Goal: Task Accomplishment & Management: Manage account settings

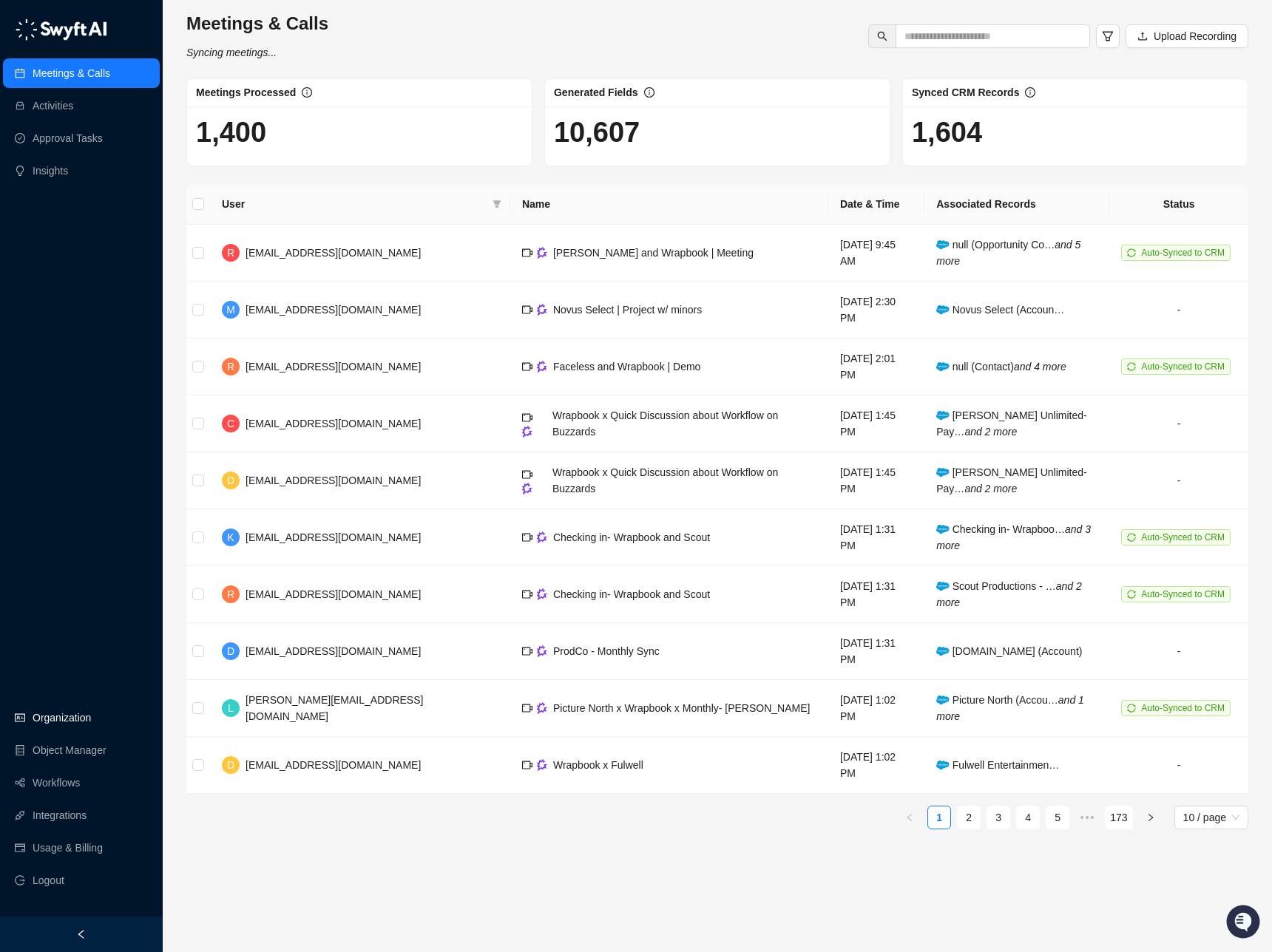
click at [71, 719] on link "Organization" at bounding box center [62, 717] width 58 height 29
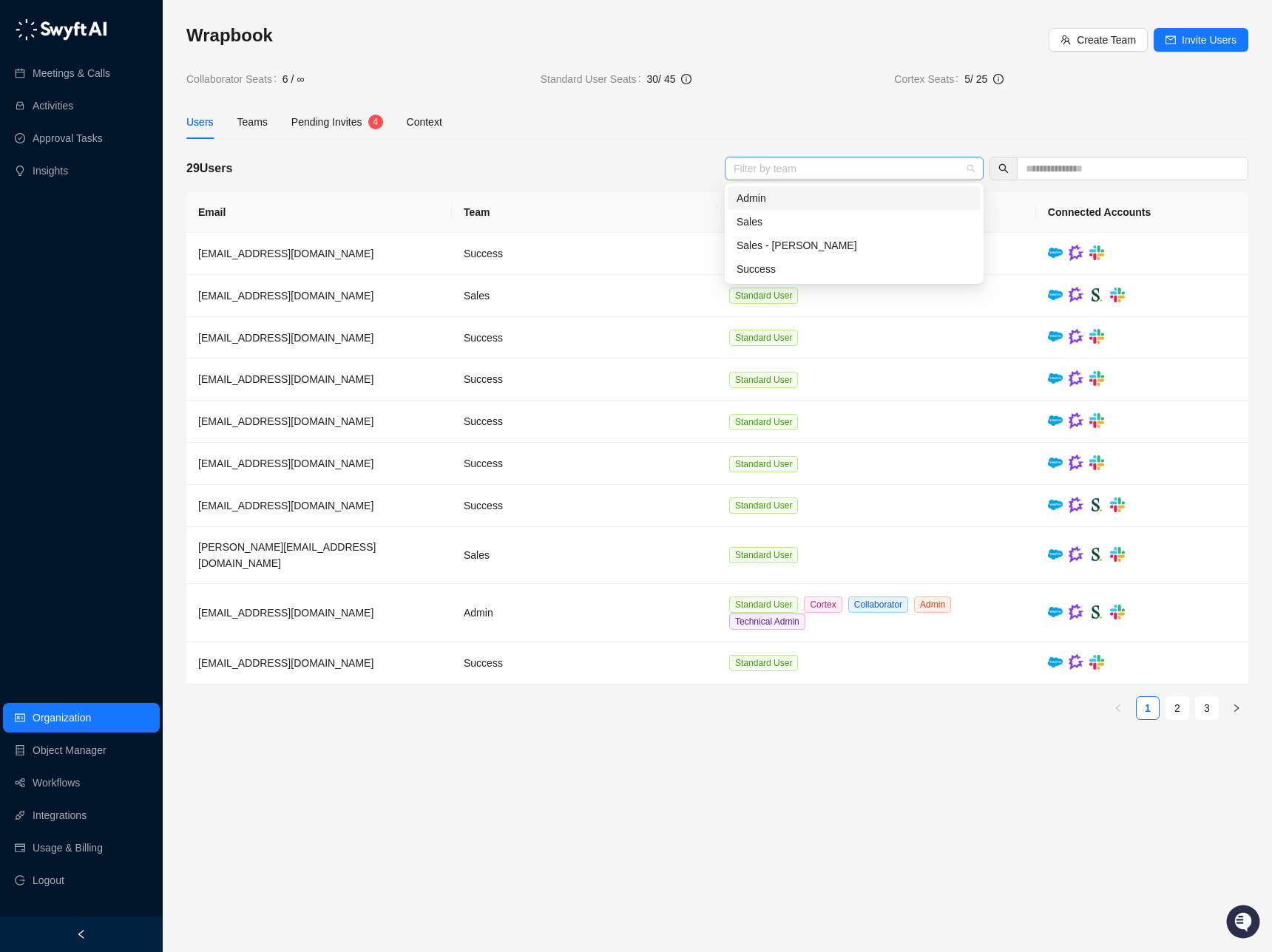
click at [785, 172] on div at bounding box center [847, 169] width 238 height 11
type input "****"
click at [811, 739] on main "Wrapbook Create Team Invite Users Collaborator Seats 6 / ∞ Standard User Seats …" at bounding box center [718, 482] width 1062 height 917
click at [1190, 33] on span "Invite Users" at bounding box center [1210, 40] width 55 height 16
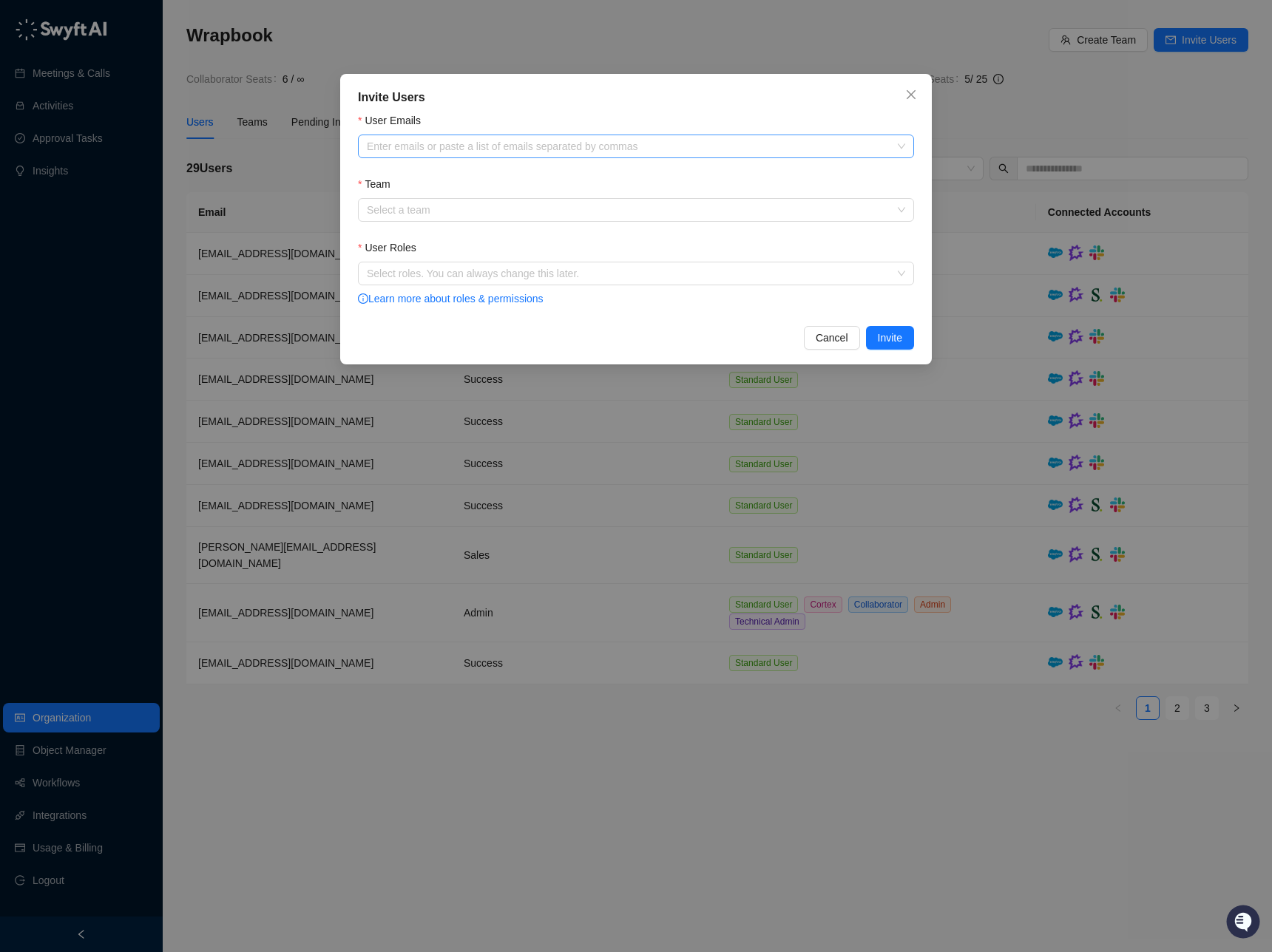
click at [520, 148] on div at bounding box center [628, 147] width 535 height 11
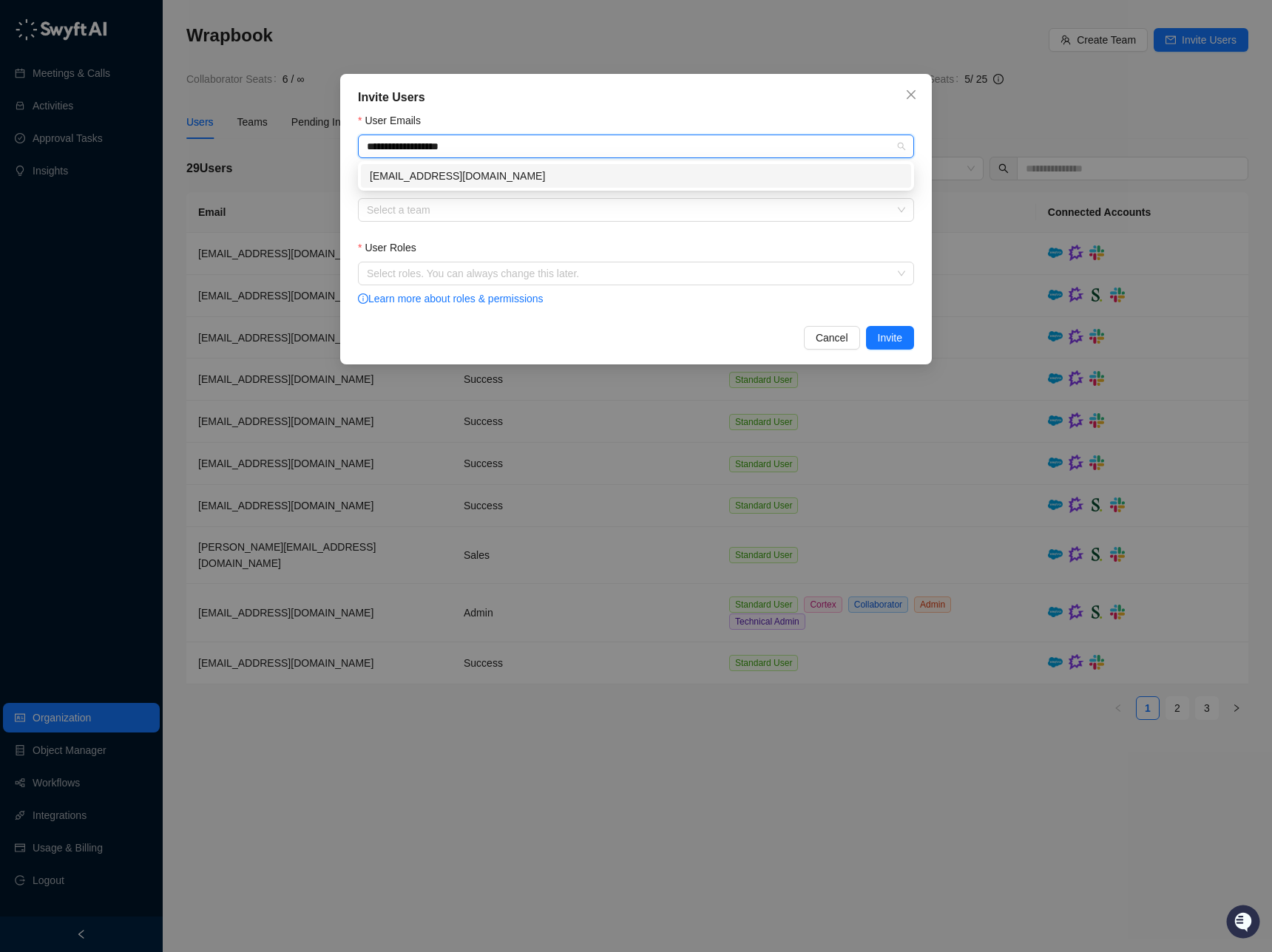
type input "**********"
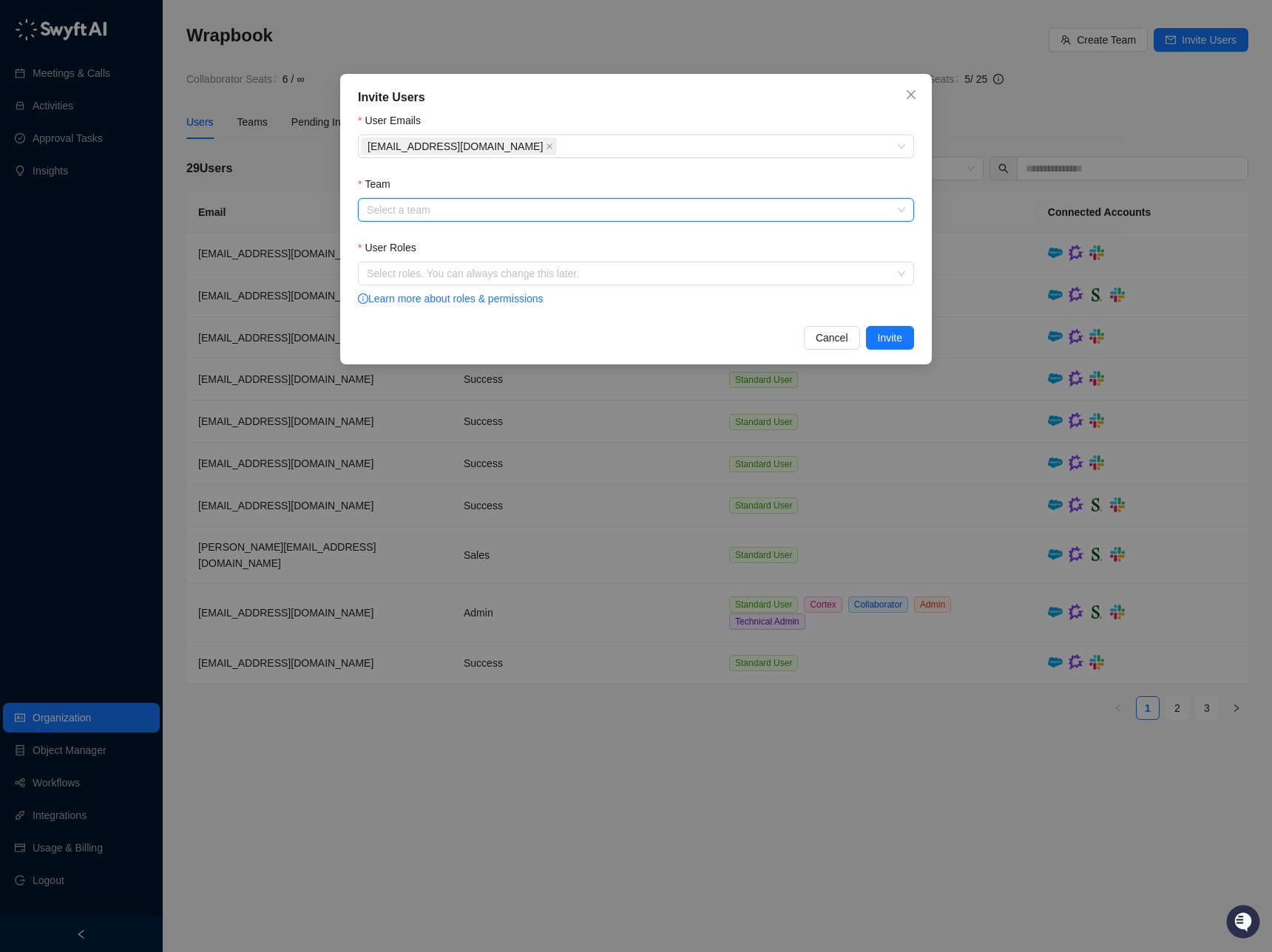
click at [465, 196] on div "Team" at bounding box center [636, 188] width 556 height 23
click at [465, 215] on input "Team" at bounding box center [632, 210] width 530 height 23
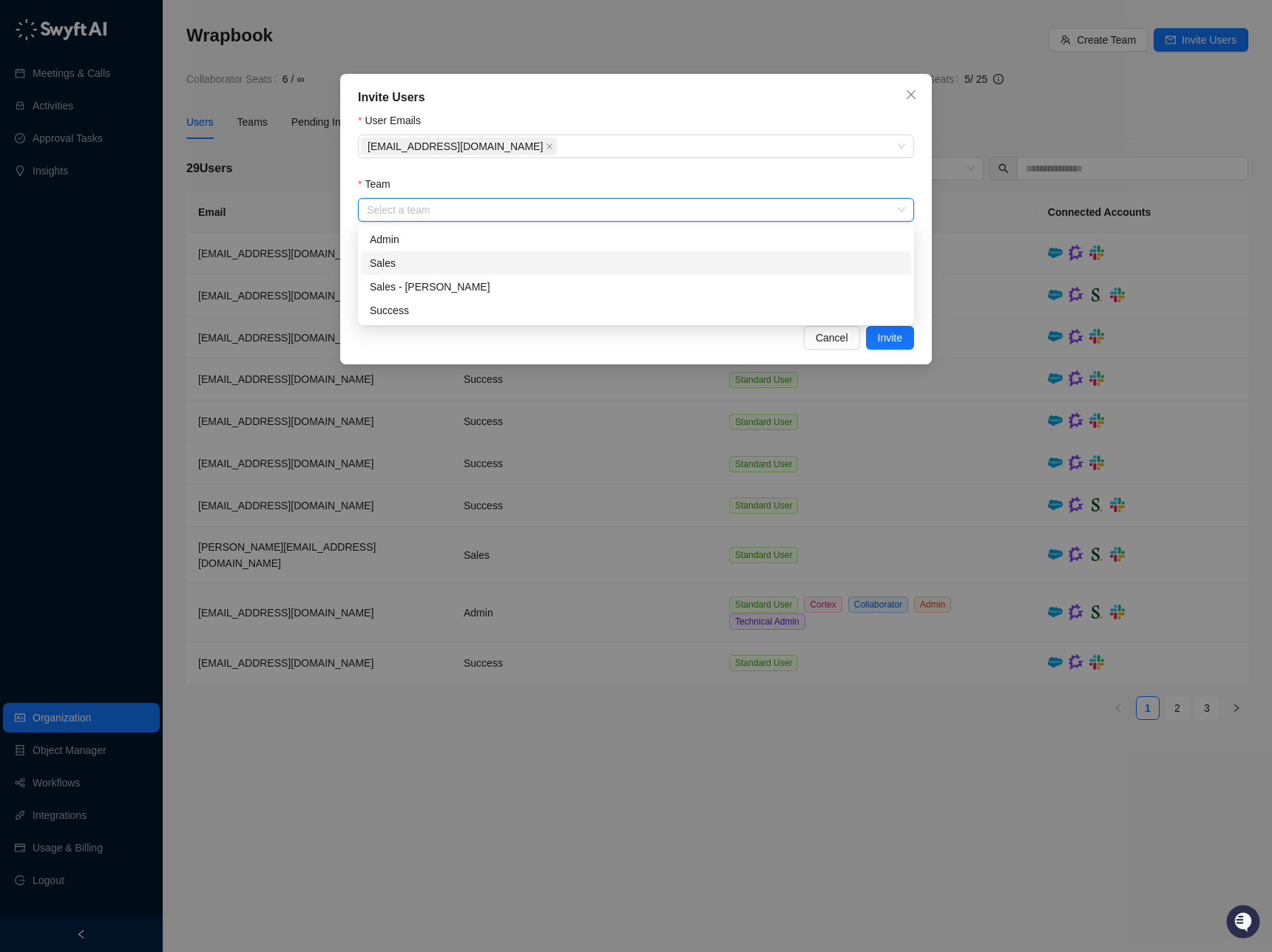
click at [481, 269] on div "Sales" at bounding box center [636, 263] width 533 height 16
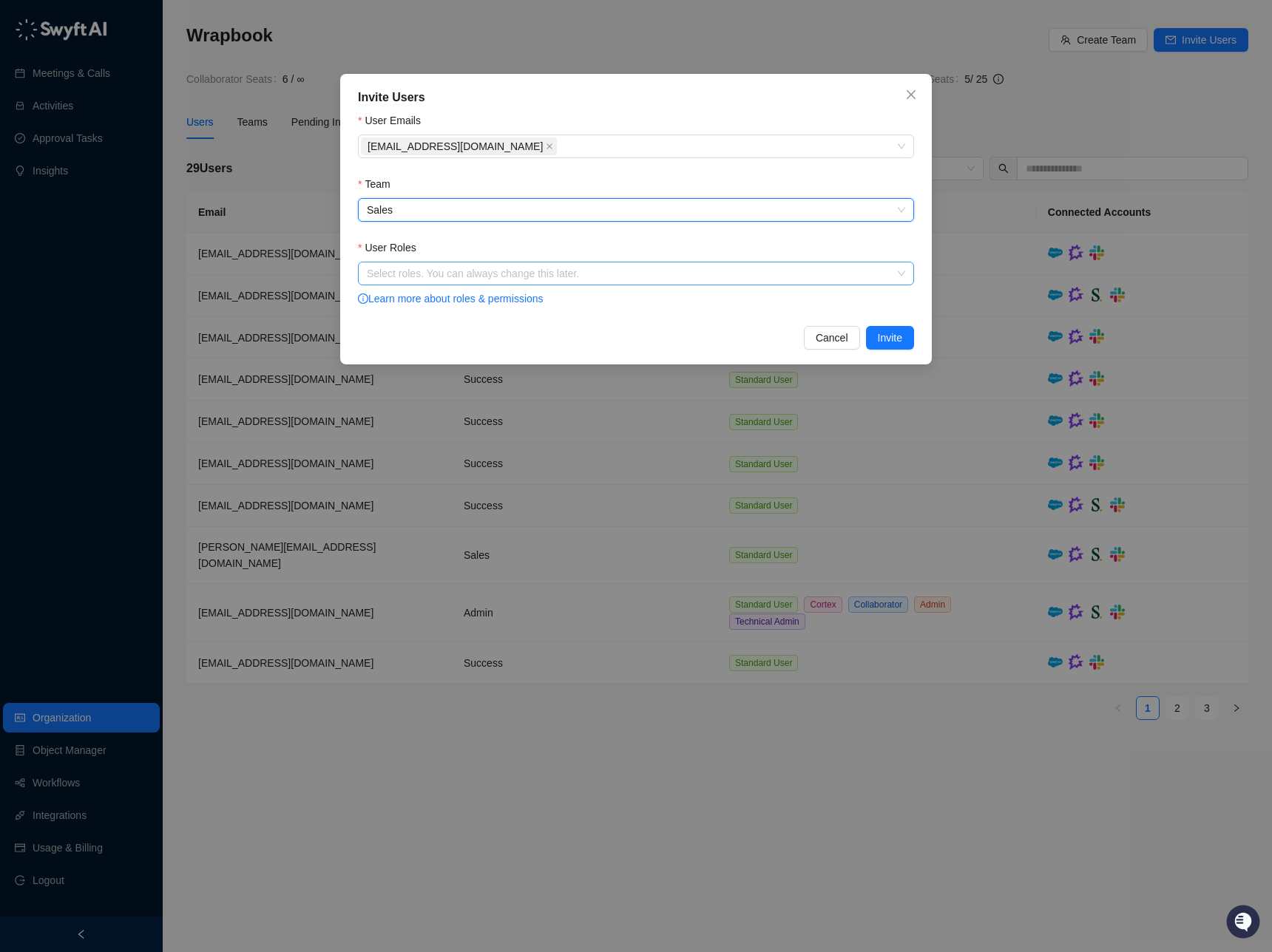
click at [479, 284] on div "Select roles. You can always change this later." at bounding box center [636, 273] width 556 height 24
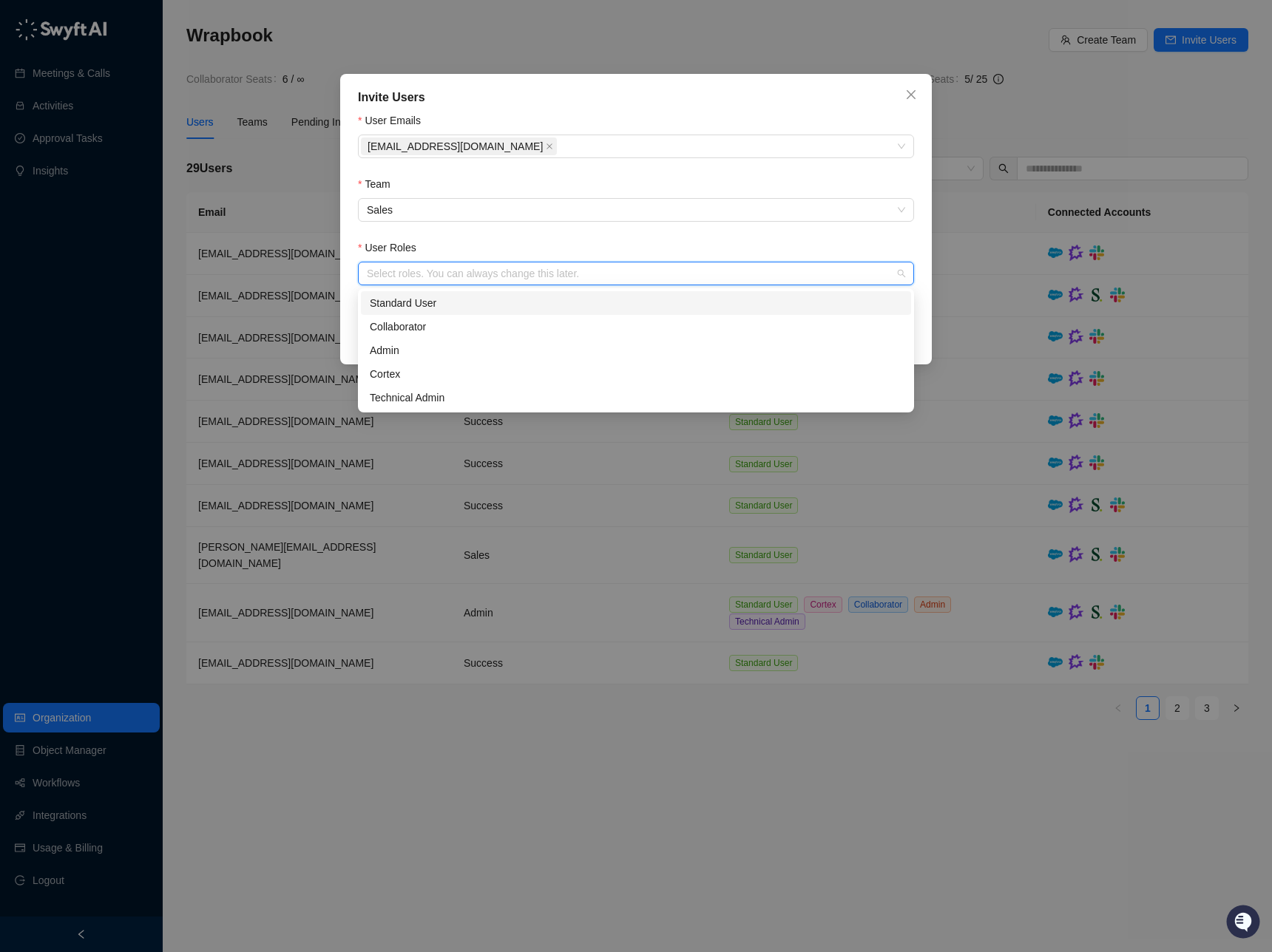
click at [479, 300] on div "Standard User" at bounding box center [636, 303] width 533 height 16
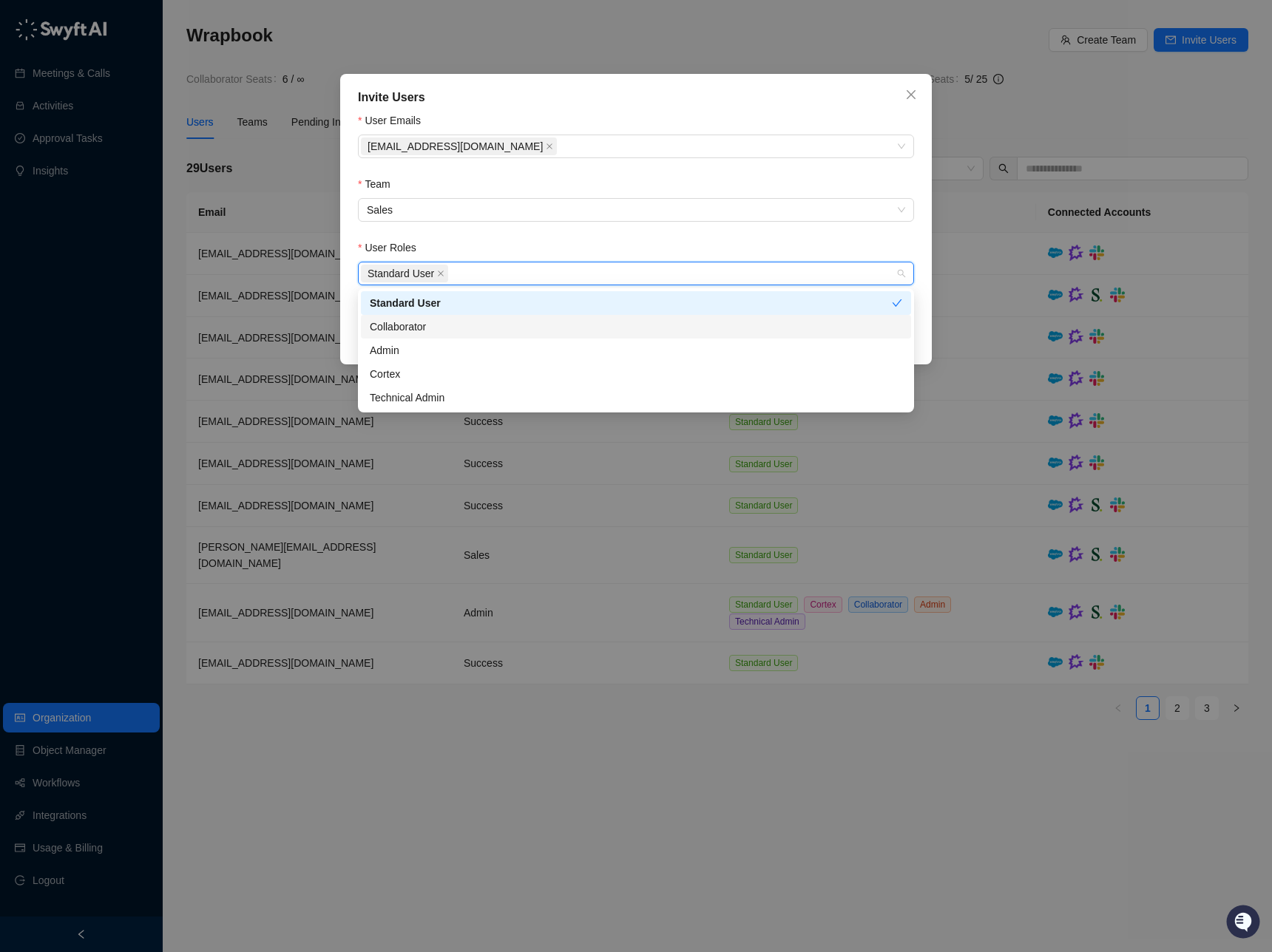
click at [752, 194] on div "Team" at bounding box center [636, 188] width 556 height 23
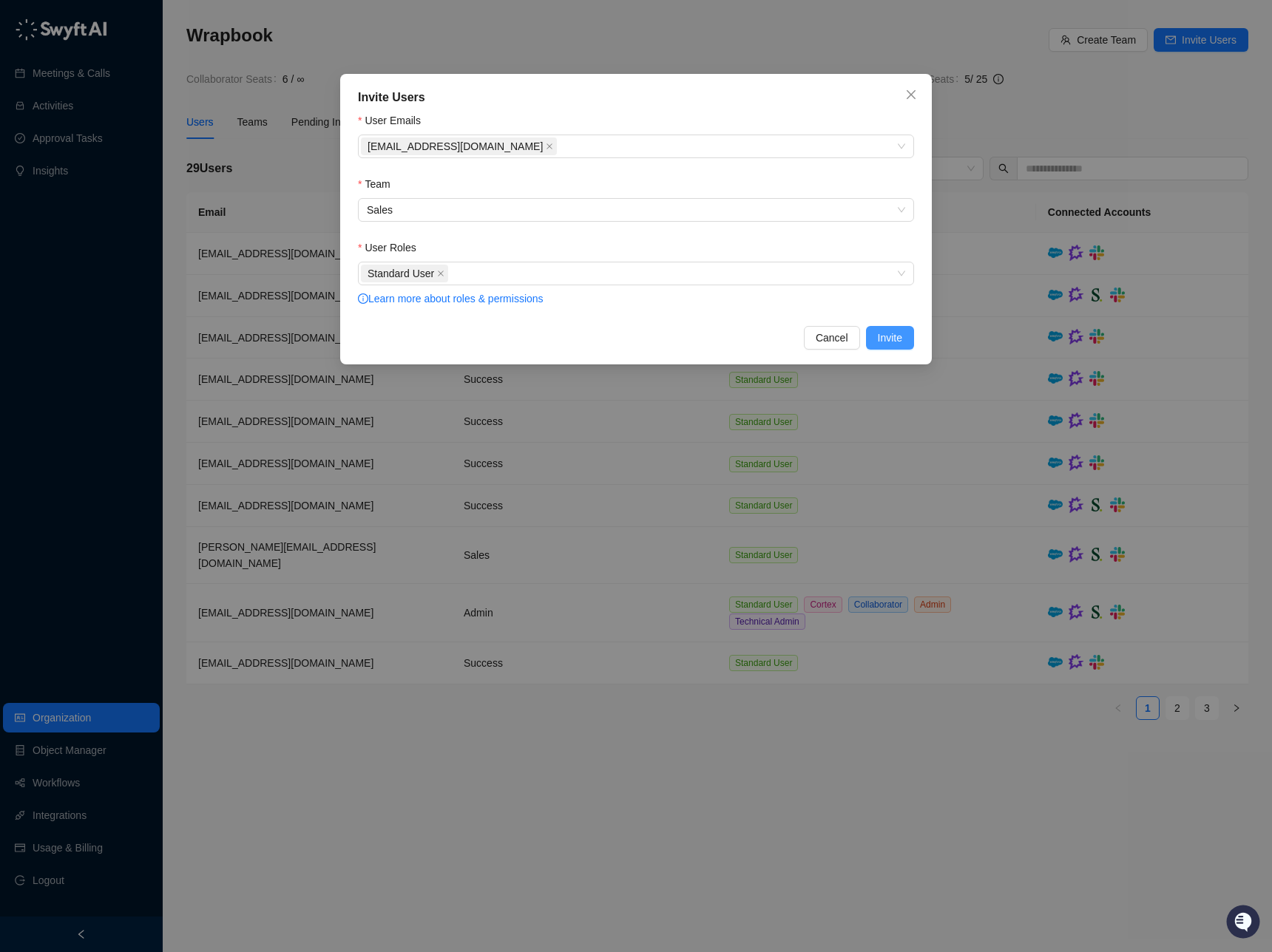
click at [900, 341] on span "Invite" at bounding box center [890, 337] width 25 height 16
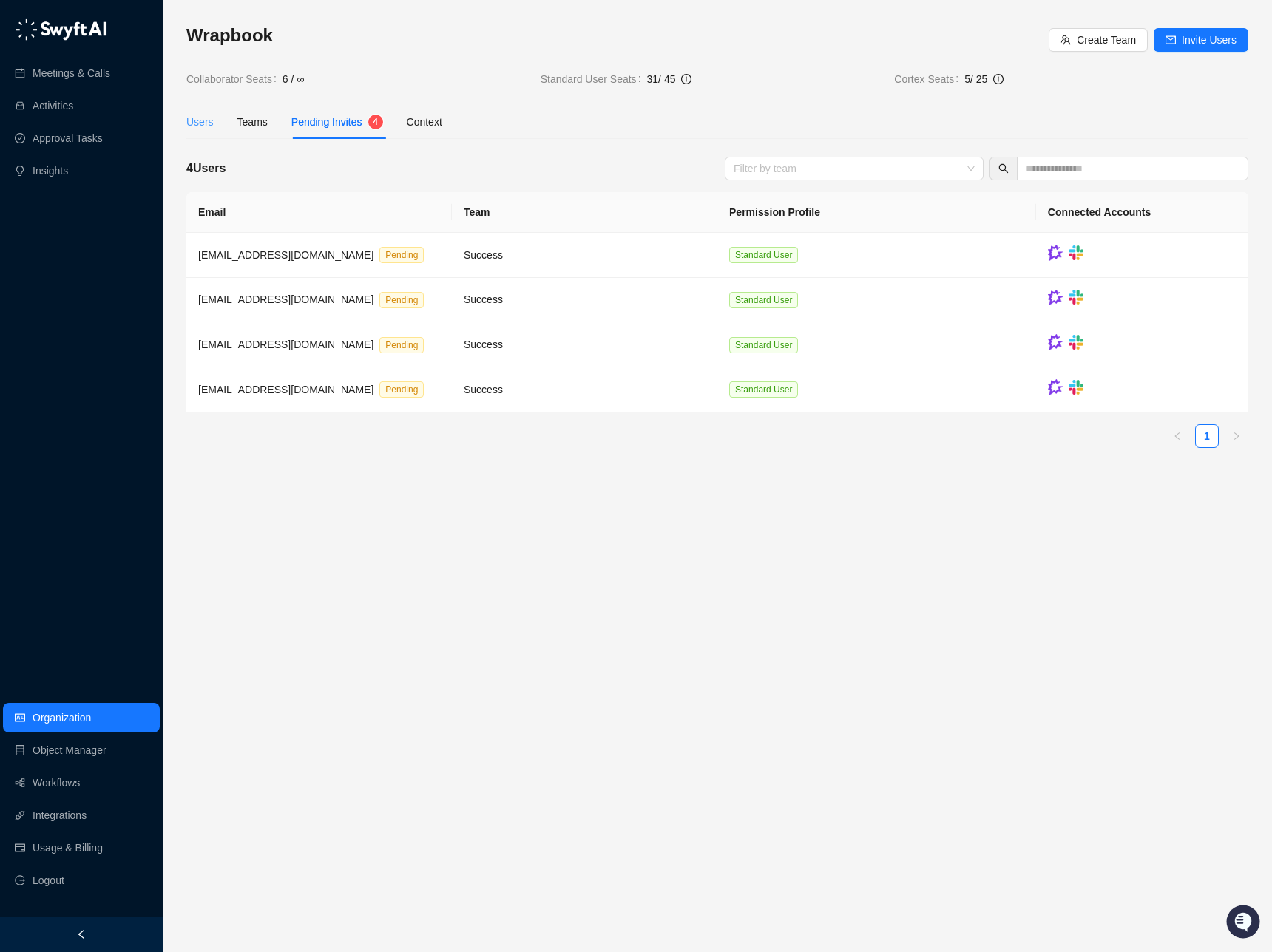
drag, startPoint x: 216, startPoint y: 108, endPoint x: 208, endPoint y: 119, distance: 13.6
click at [216, 109] on div "Users Teams Pending Invites 4 Context" at bounding box center [314, 122] width 256 height 34
click at [208, 119] on div "Users" at bounding box center [200, 122] width 27 height 16
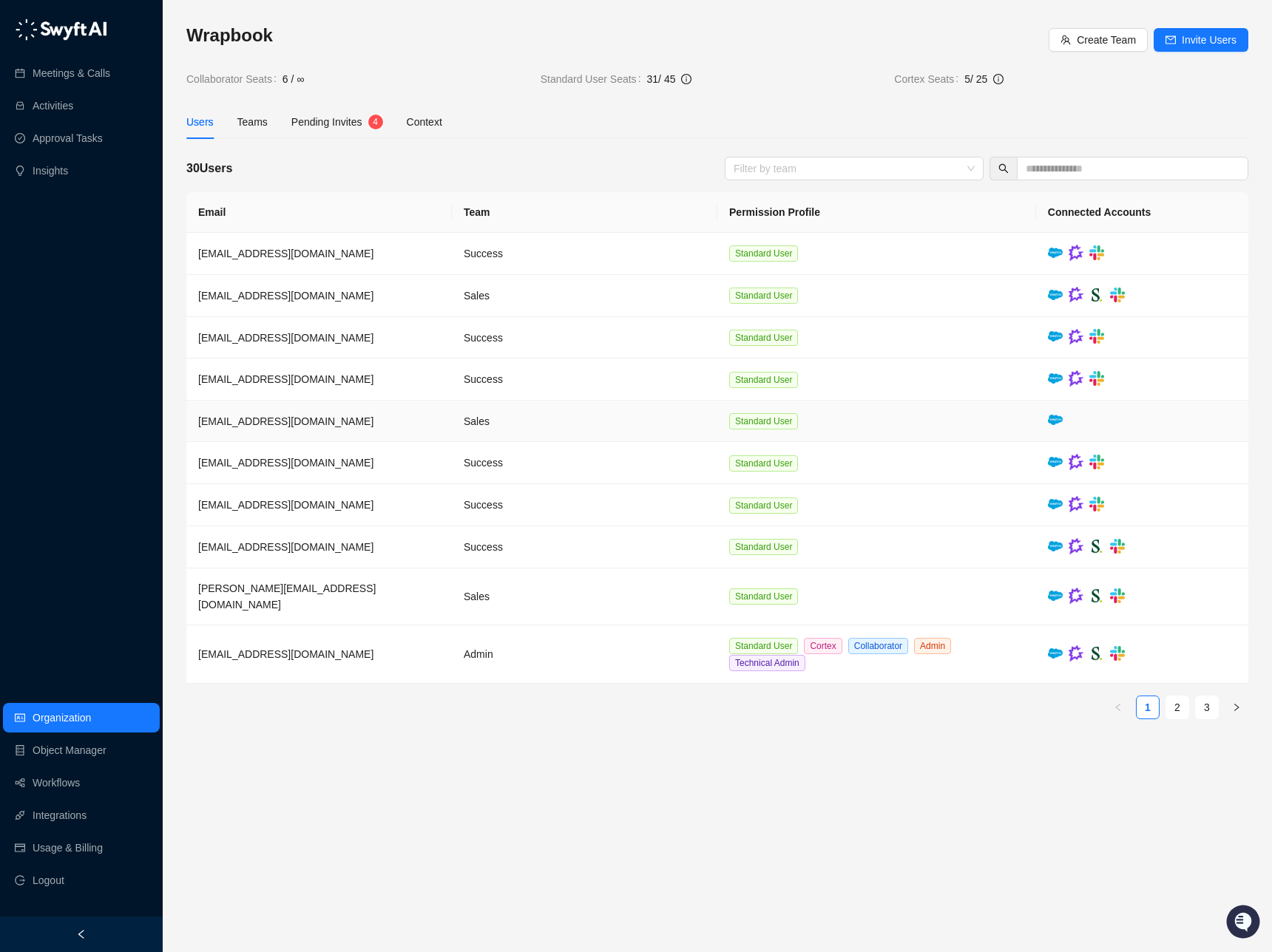
click at [1124, 435] on td at bounding box center [1142, 421] width 212 height 41
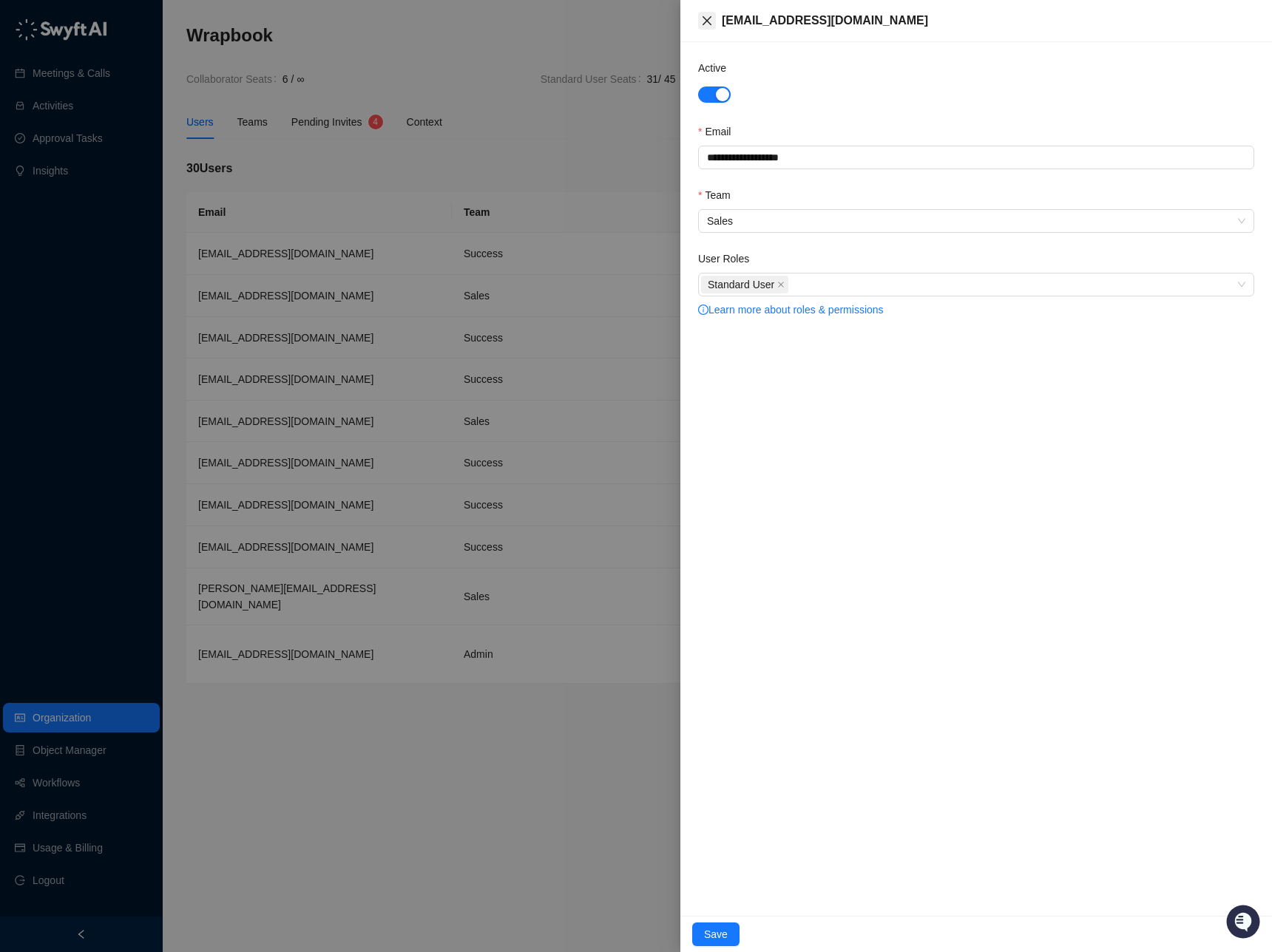
click at [709, 24] on icon "close" at bounding box center [706, 20] width 8 height 8
